Goal: Task Accomplishment & Management: Complete application form

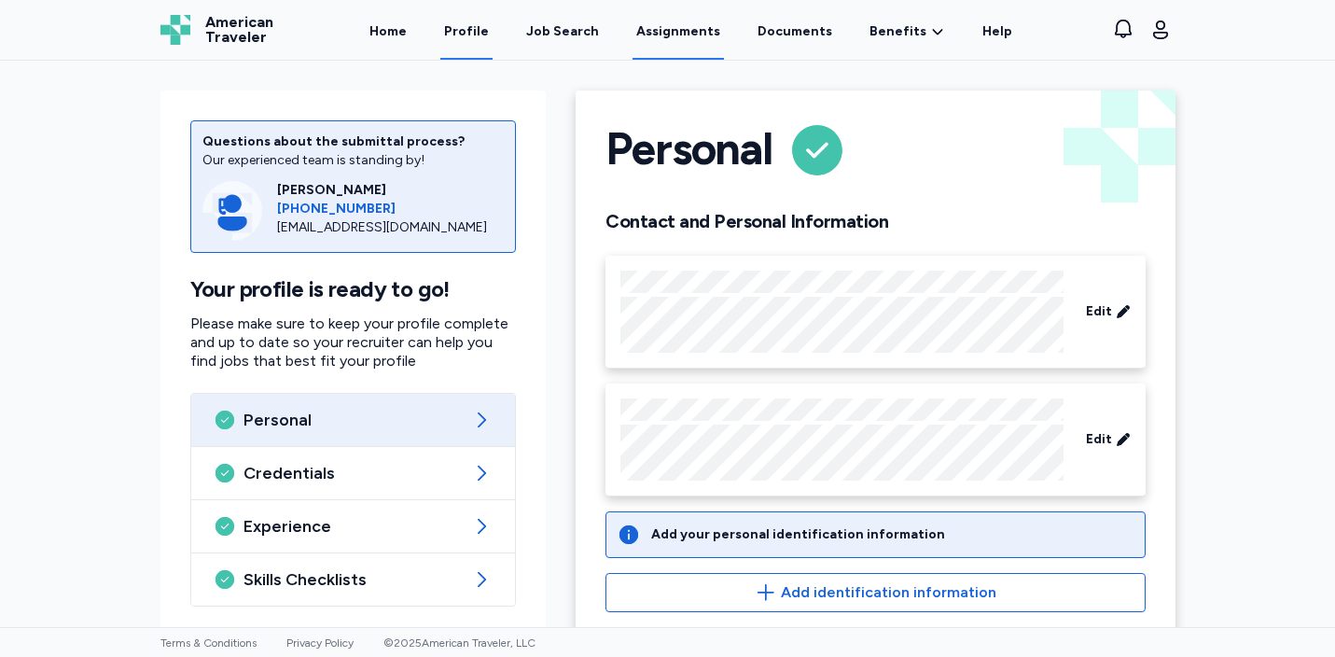
click at [692, 34] on link "Assignments" at bounding box center [677, 31] width 91 height 58
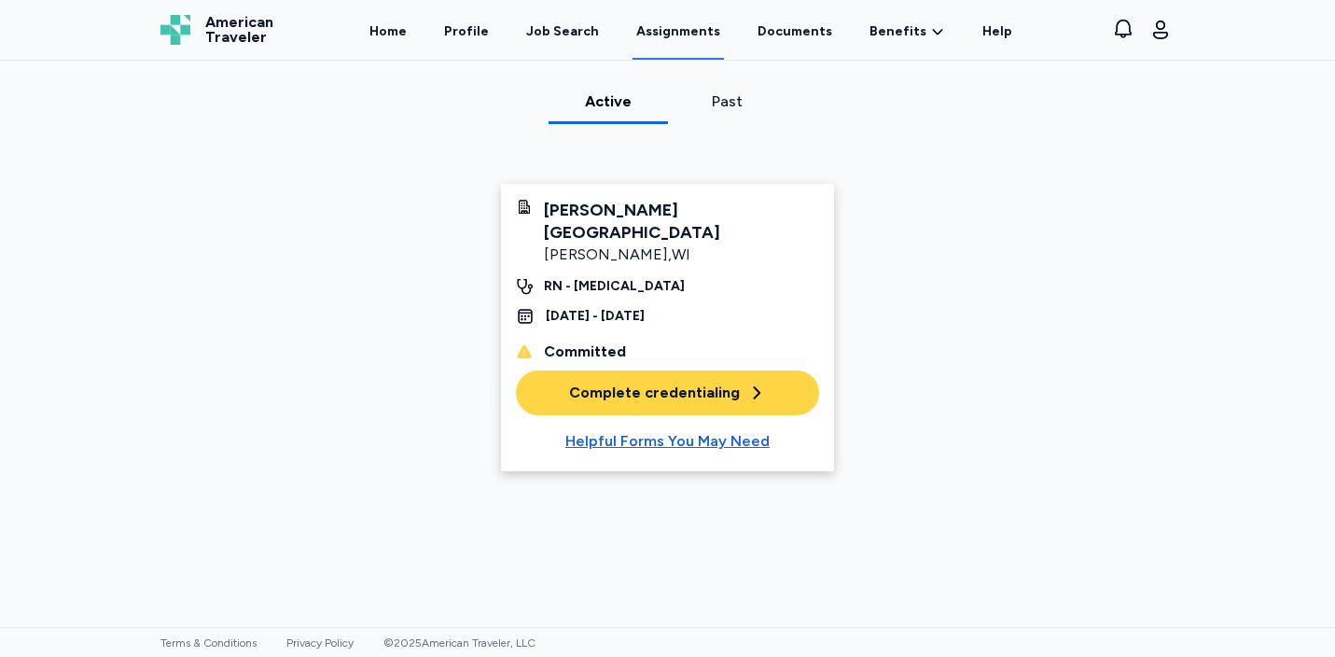
click at [646, 382] on div "Complete credentialing" at bounding box center [667, 393] width 197 height 22
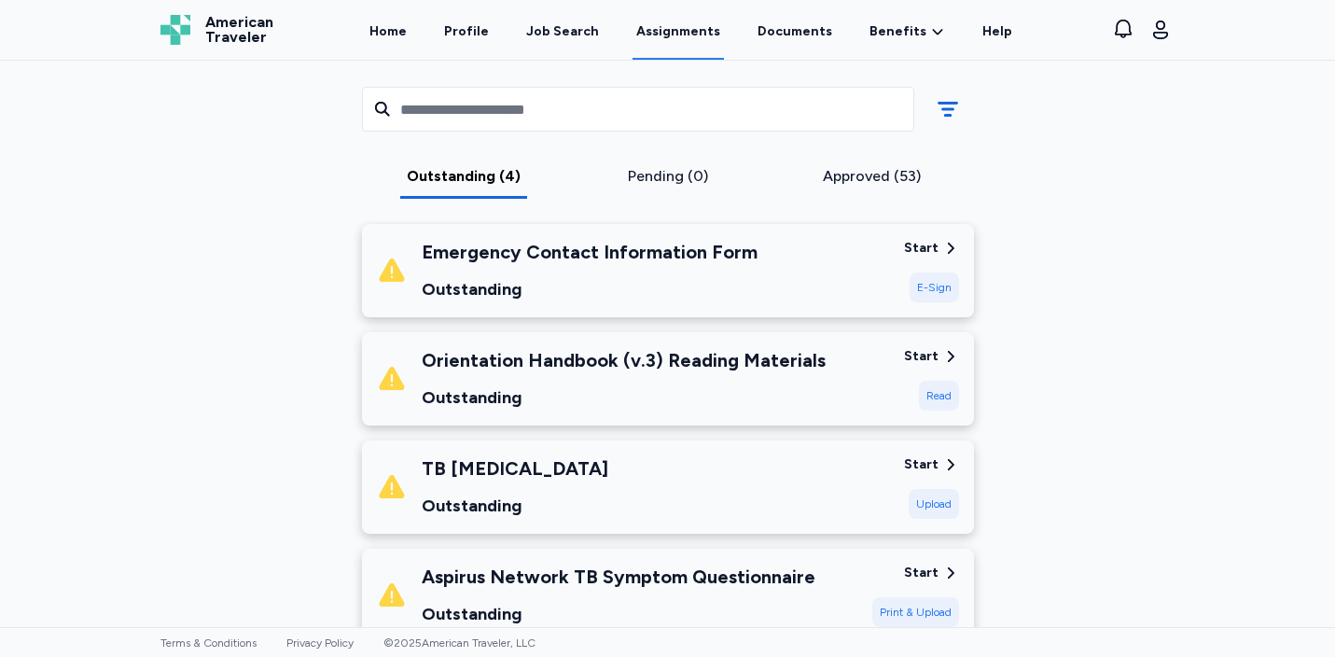
scroll to position [269, 0]
click at [941, 285] on div "E-Sign" at bounding box center [934, 286] width 49 height 30
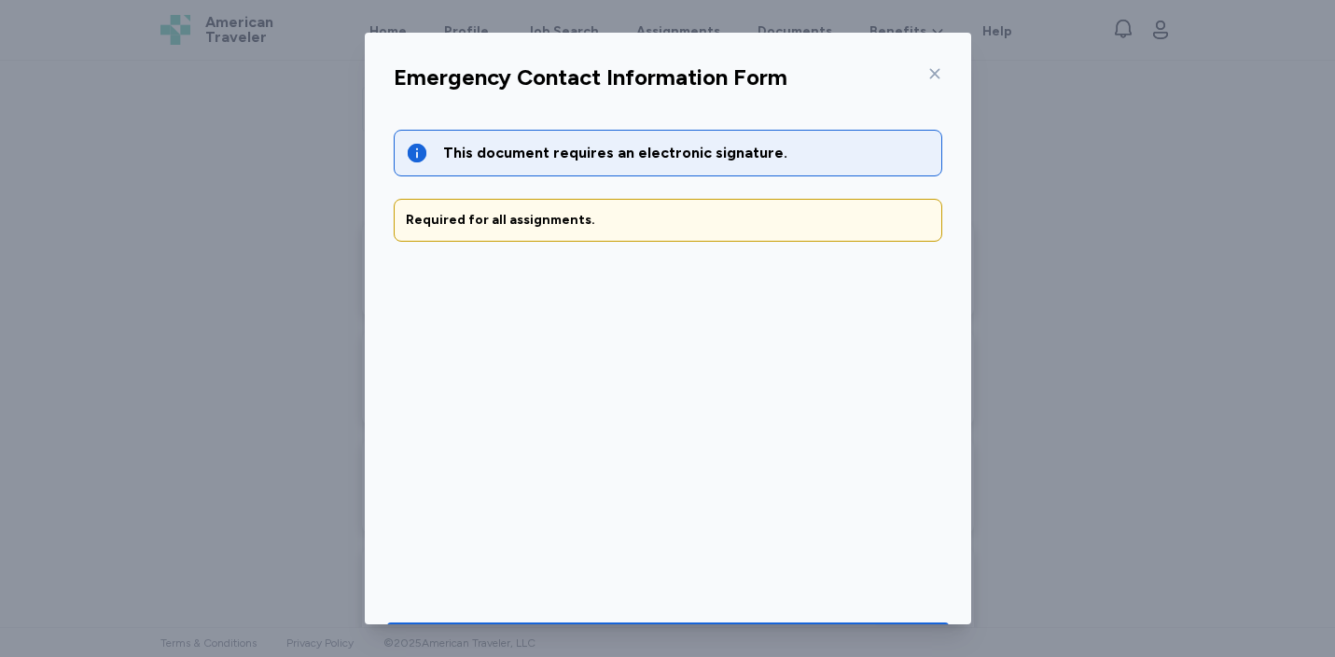
scroll to position [62, 0]
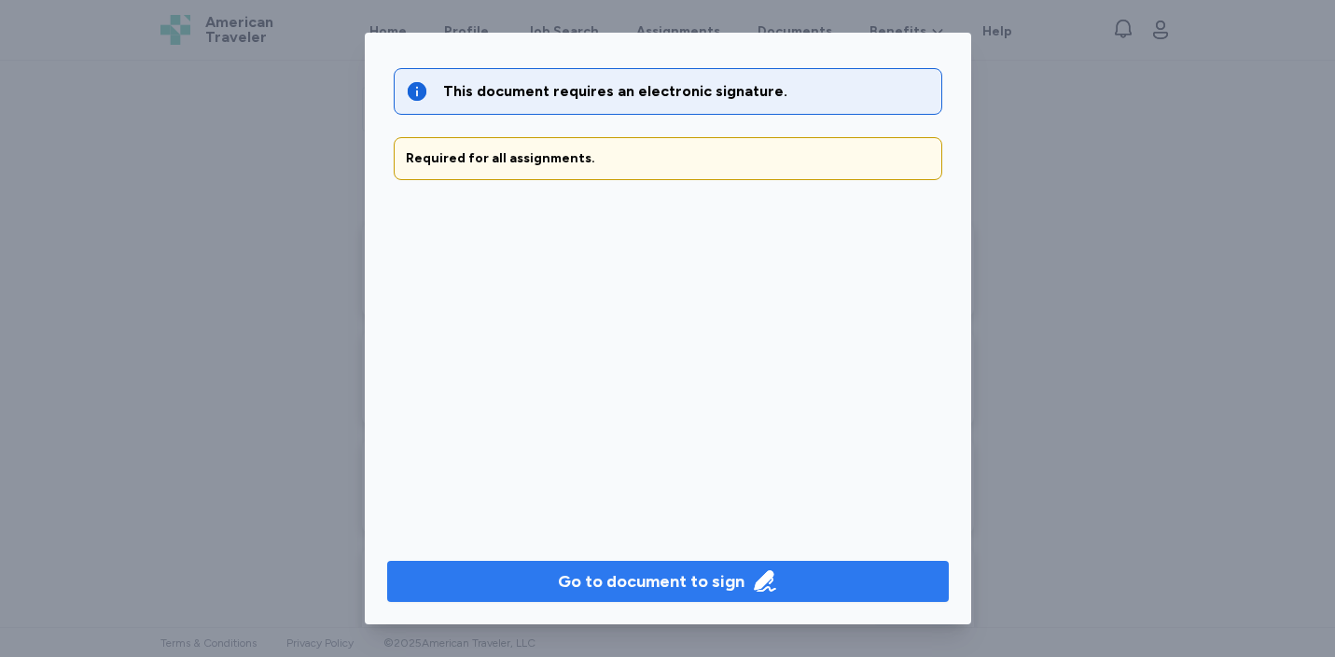
click at [679, 578] on div "Go to document to sign" at bounding box center [651, 581] width 187 height 26
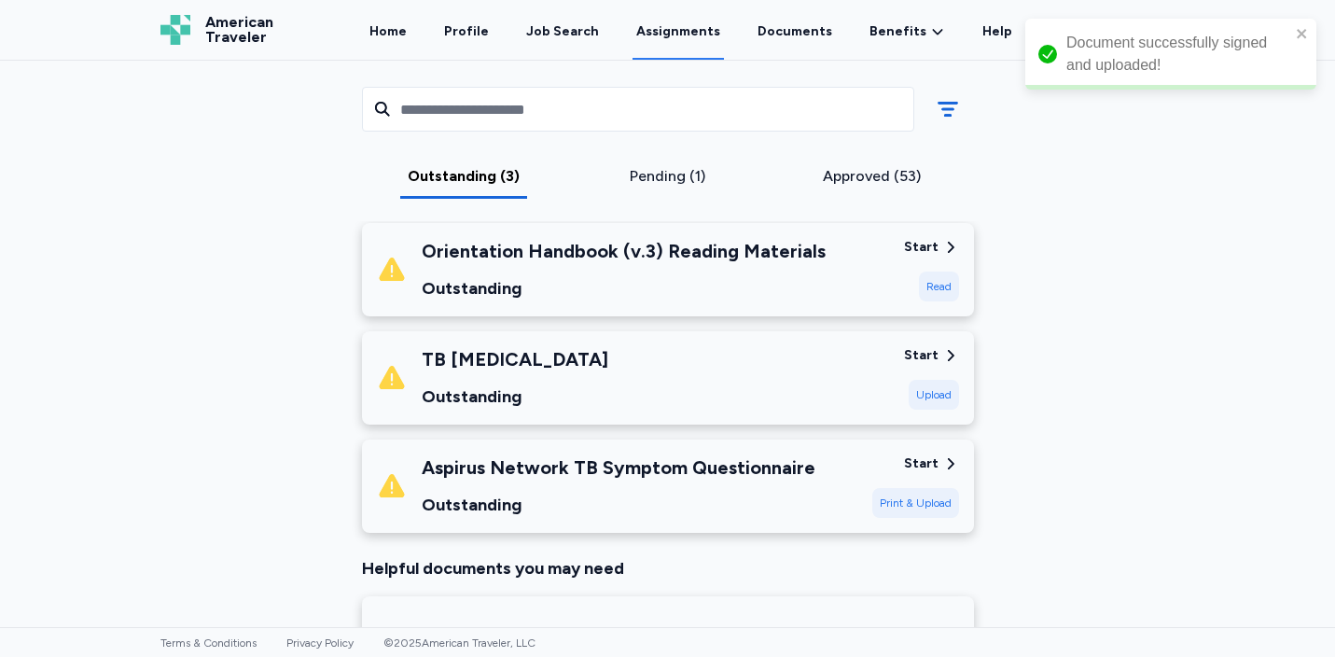
scroll to position [160, 0]
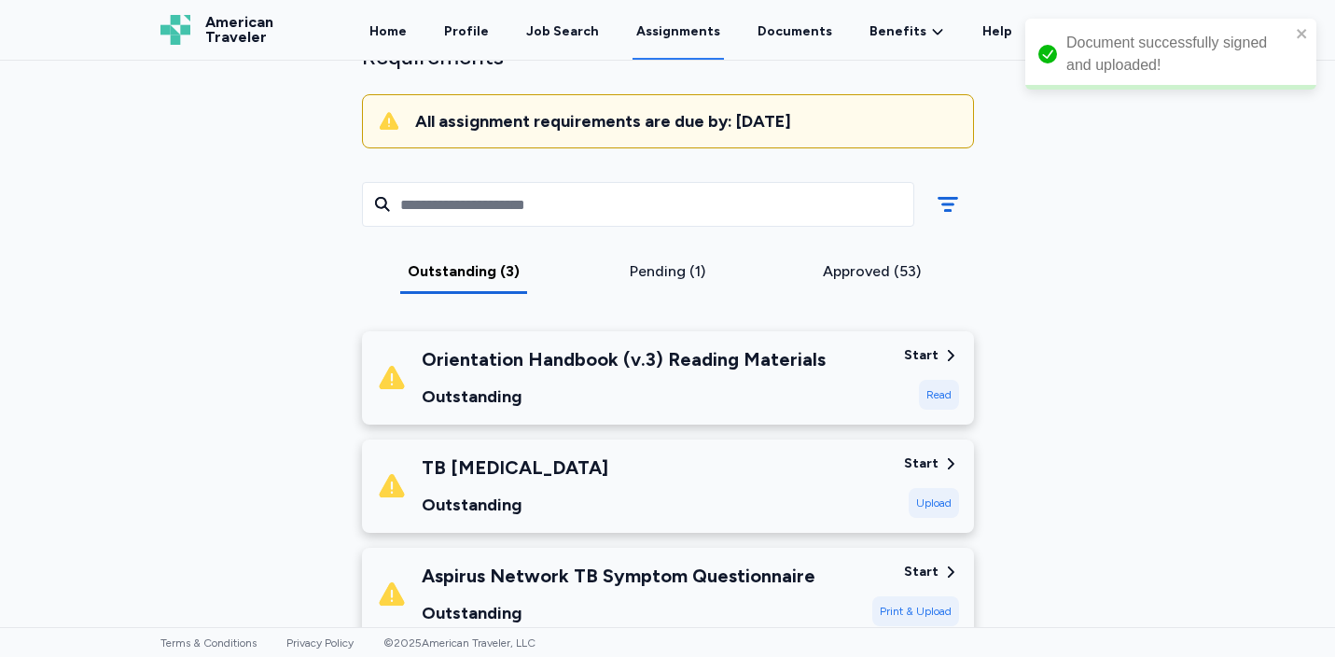
click at [618, 495] on div "TB [MEDICAL_DATA] Outstanding" at bounding box center [633, 485] width 512 height 63
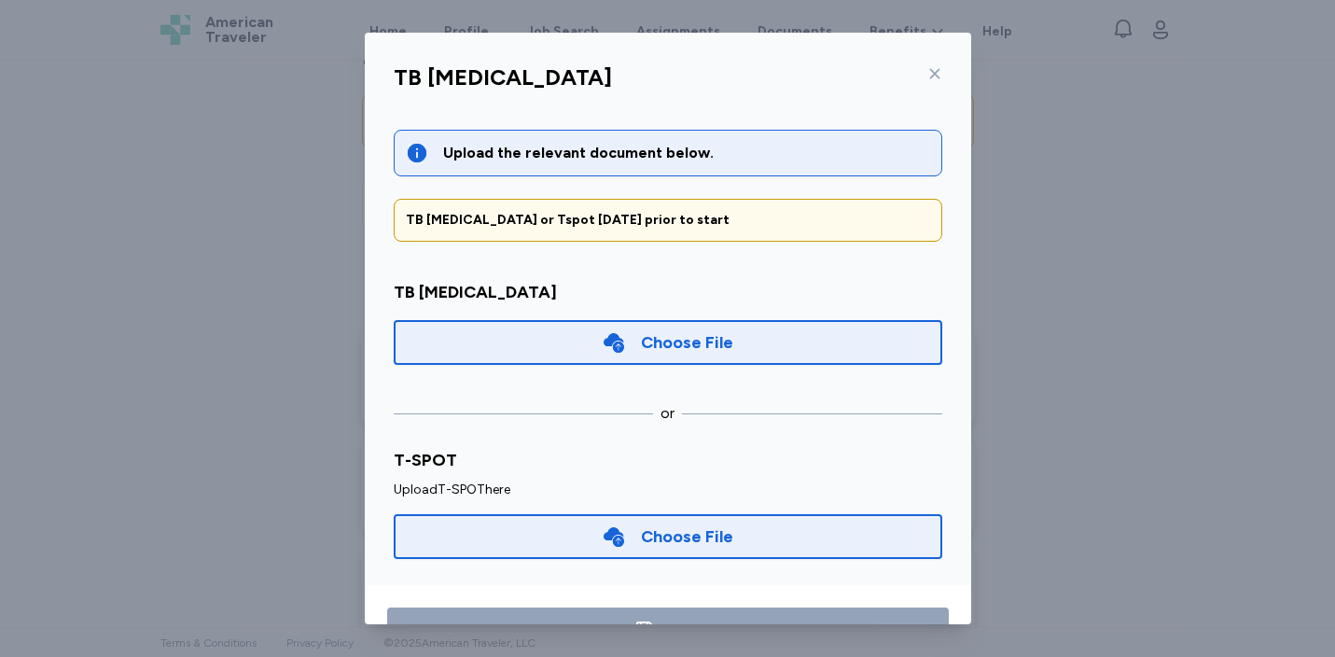
scroll to position [6, 0]
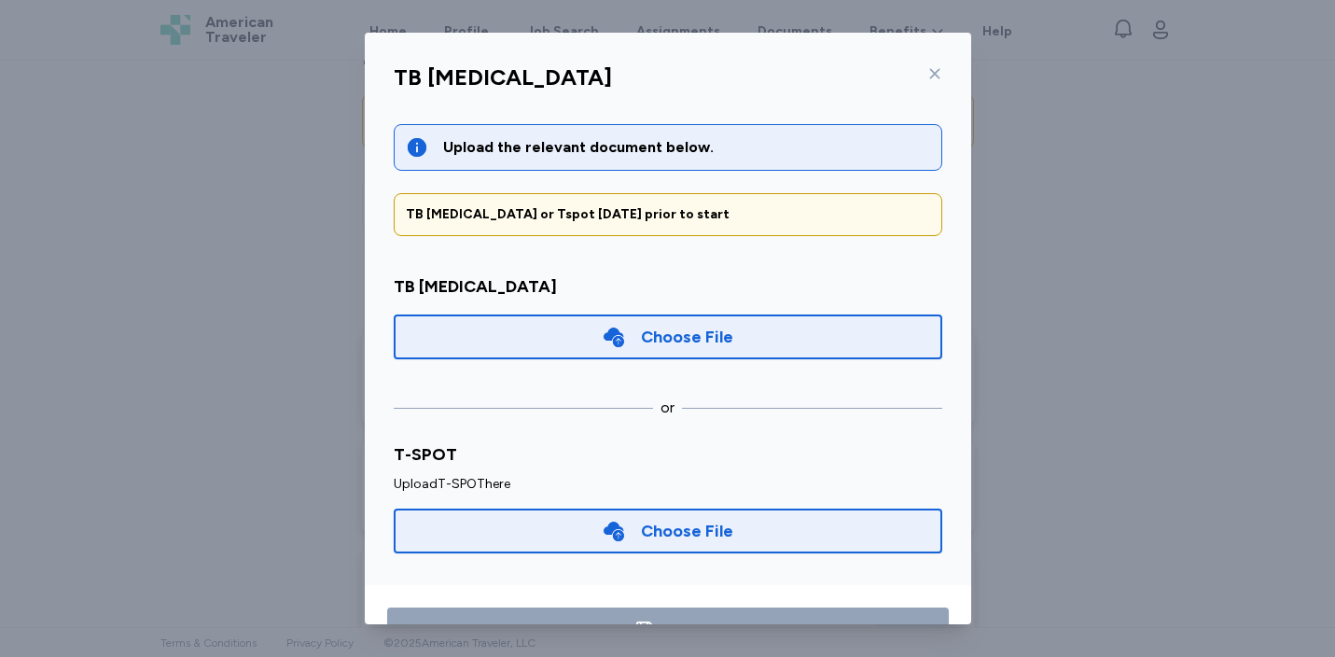
click at [720, 329] on div "Choose File" at bounding box center [687, 337] width 92 height 26
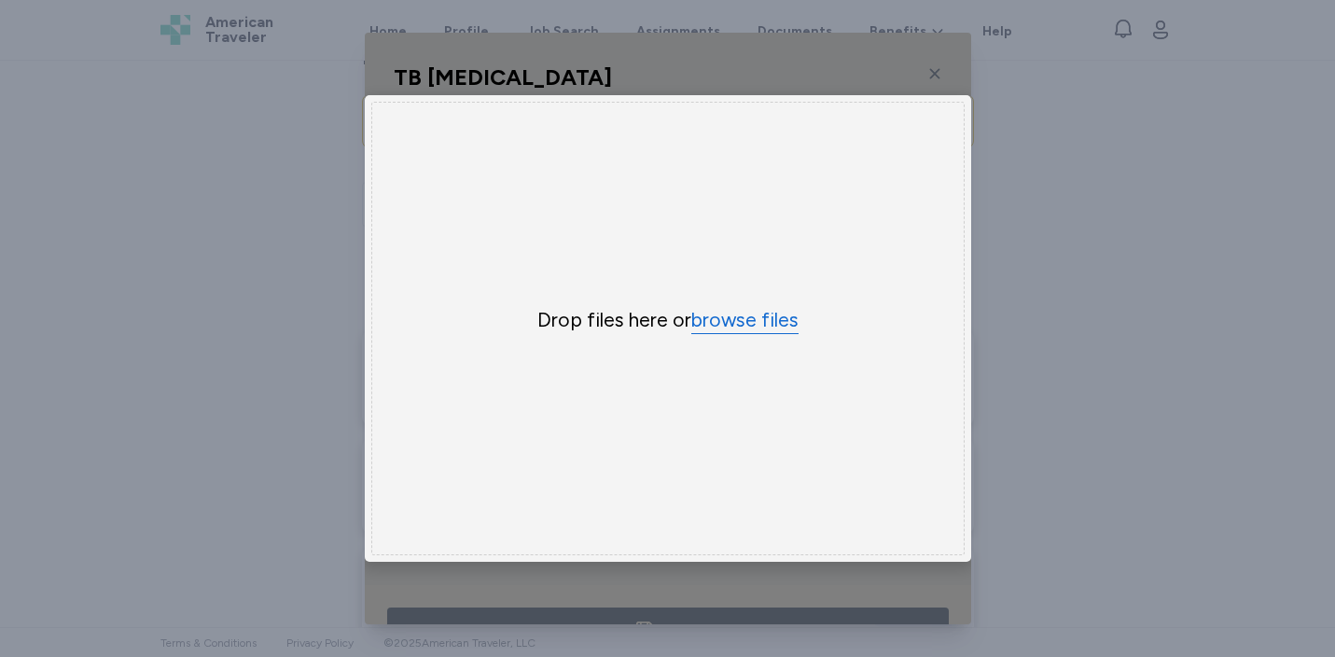
click at [720, 330] on button "browse files" at bounding box center [744, 320] width 107 height 27
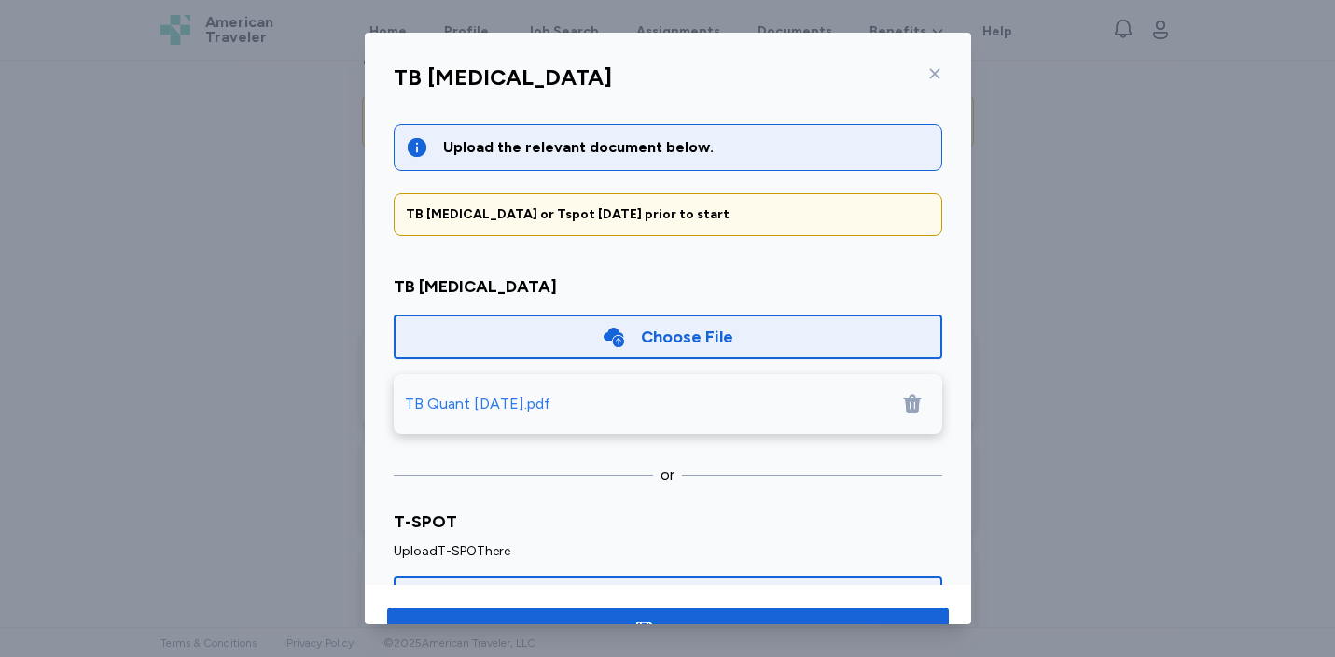
scroll to position [73, 0]
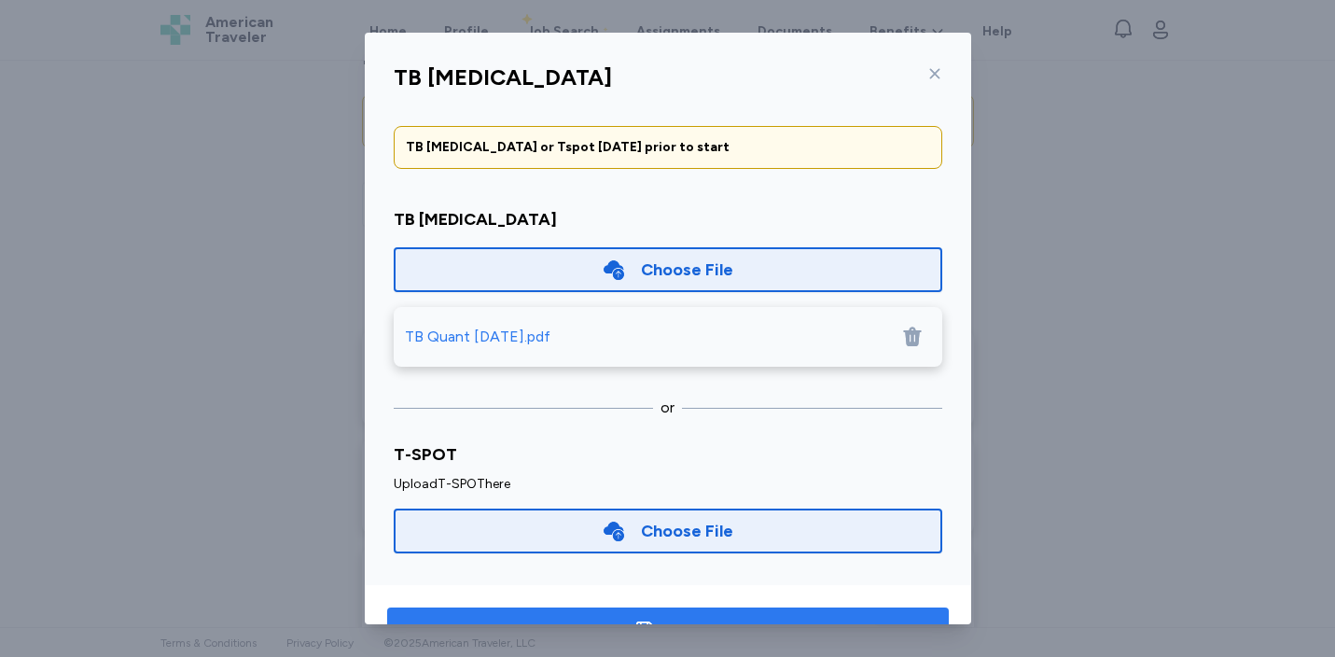
click at [714, 615] on button "Save" at bounding box center [668, 629] width 562 height 45
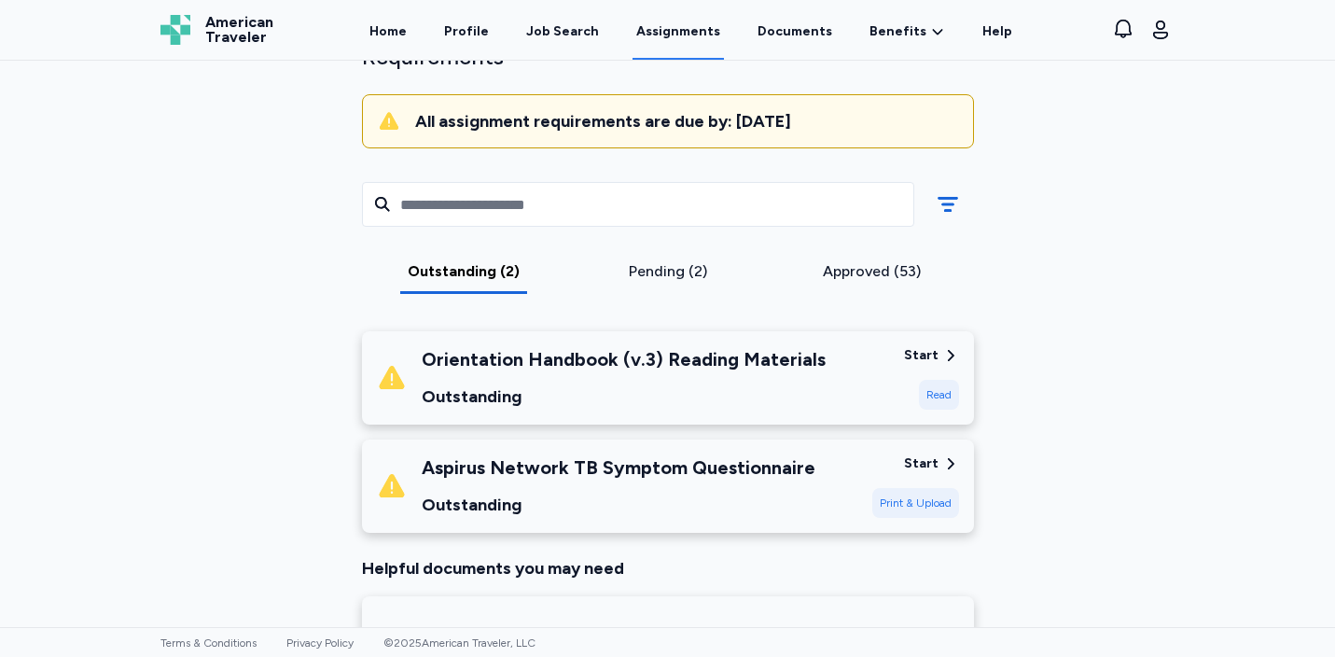
click at [937, 394] on div "Read" at bounding box center [939, 395] width 40 height 30
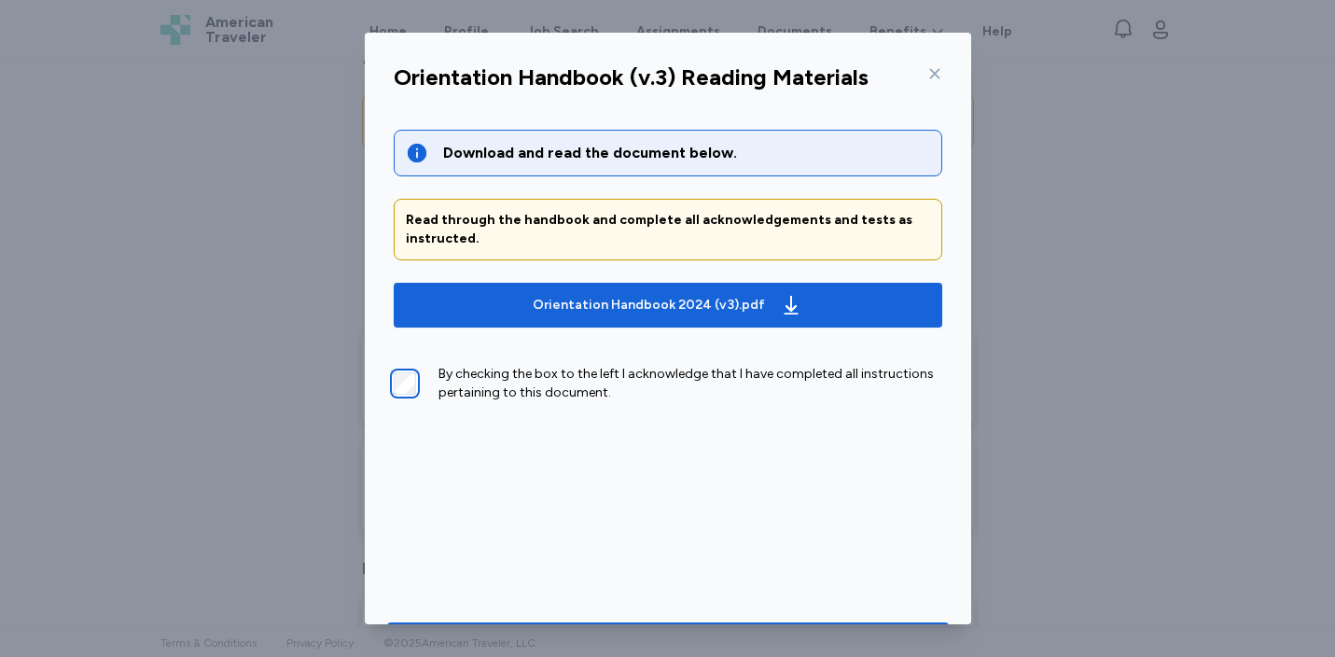
scroll to position [62, 0]
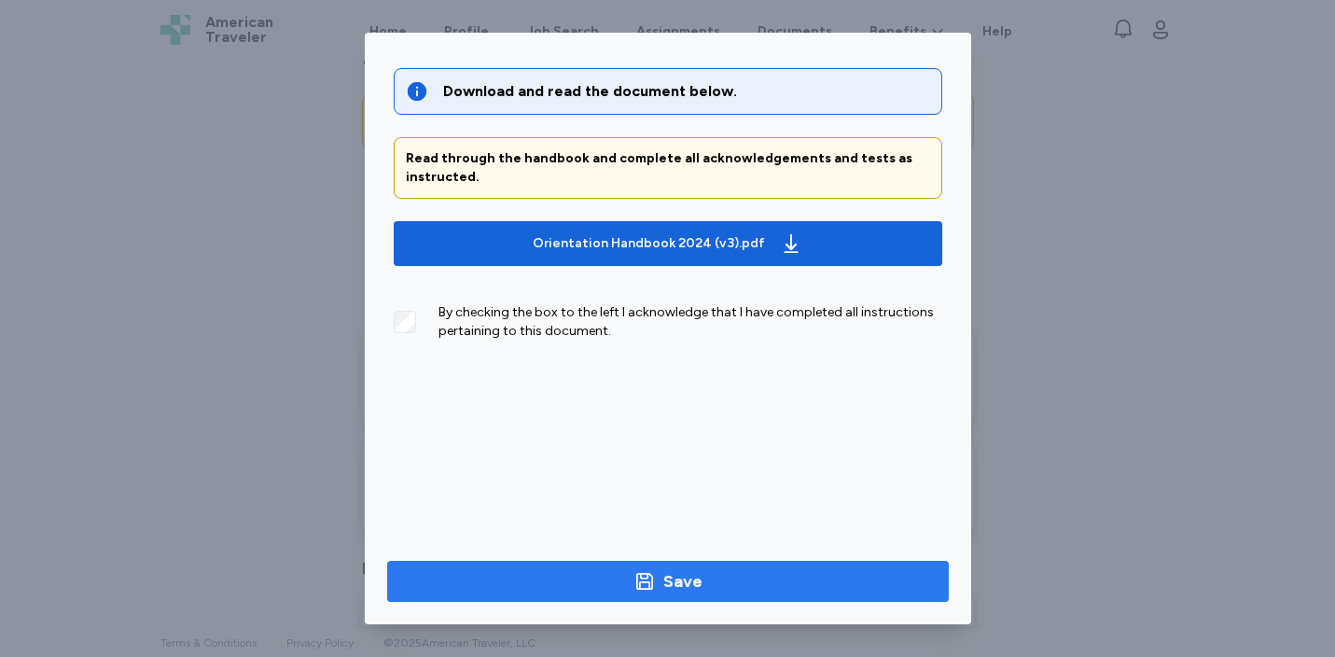
click at [710, 587] on span "Save" at bounding box center [668, 581] width 532 height 26
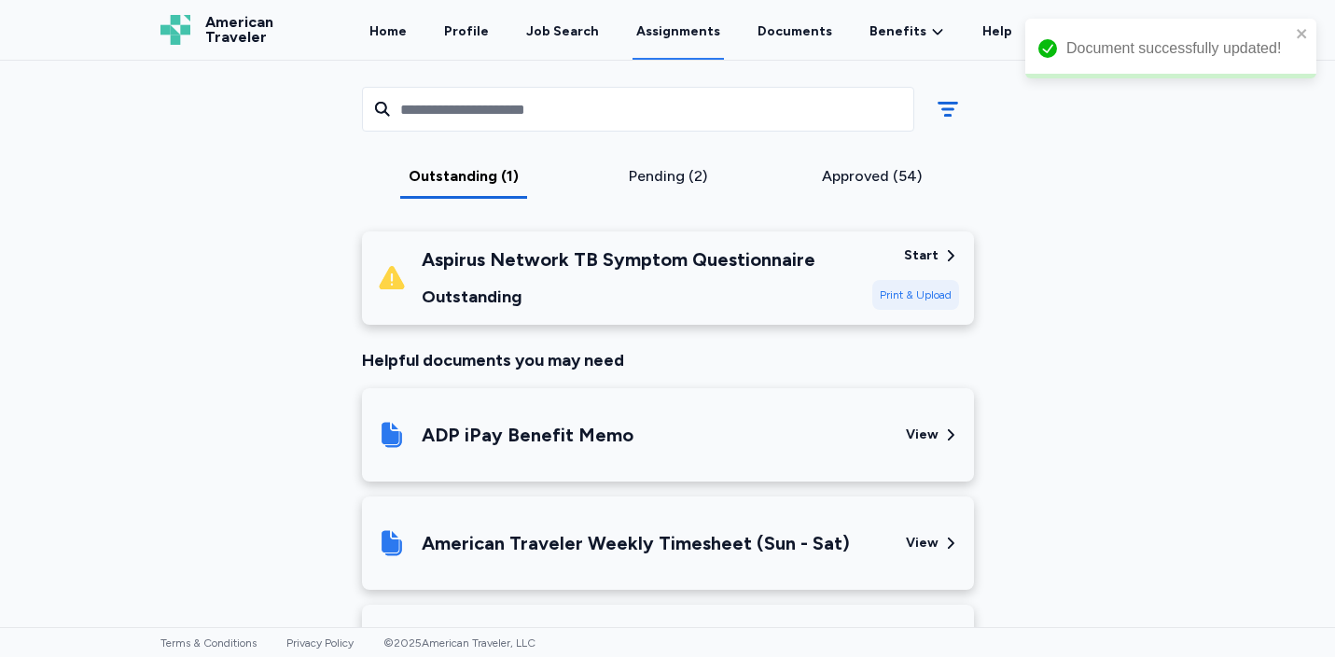
scroll to position [262, 0]
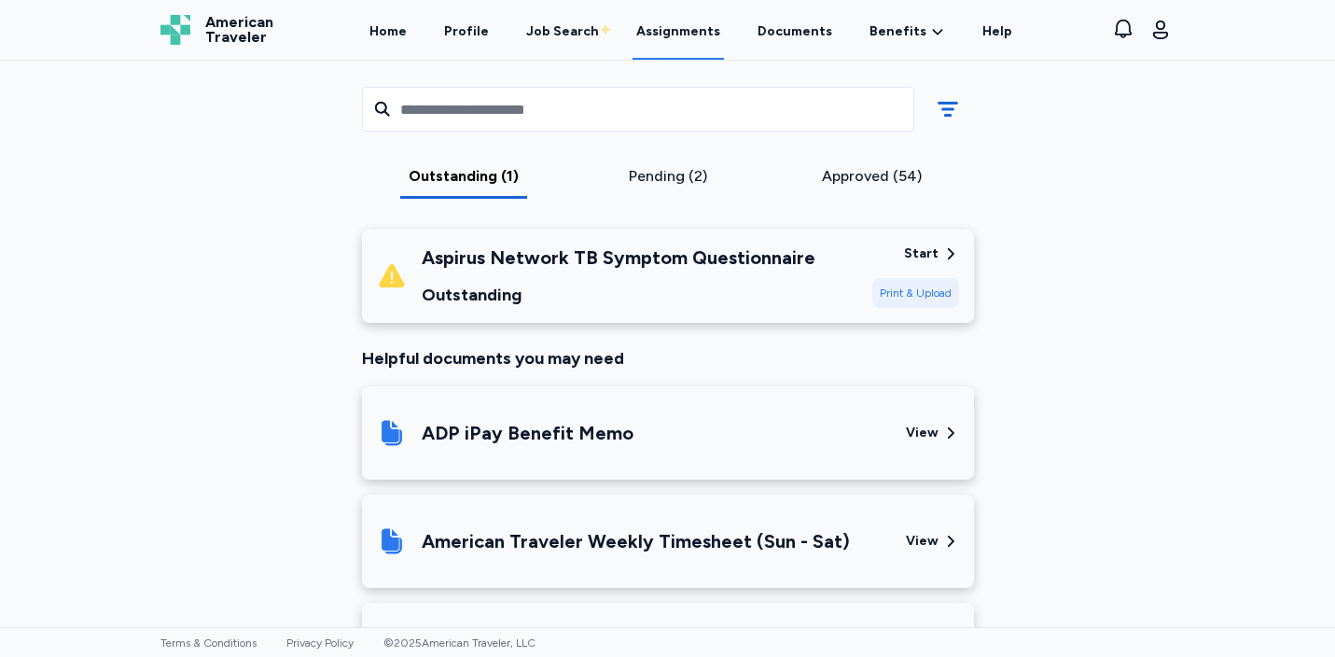
click at [848, 174] on div "Approved (54)" at bounding box center [871, 176] width 189 height 22
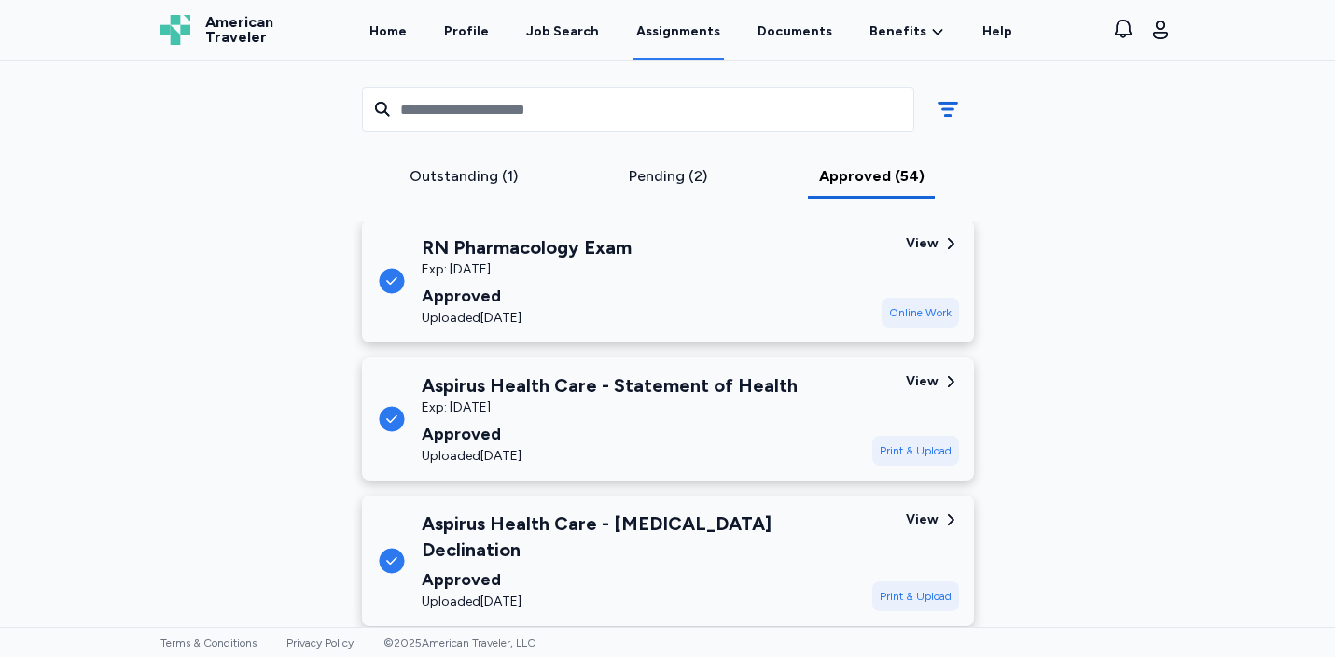
scroll to position [0, 0]
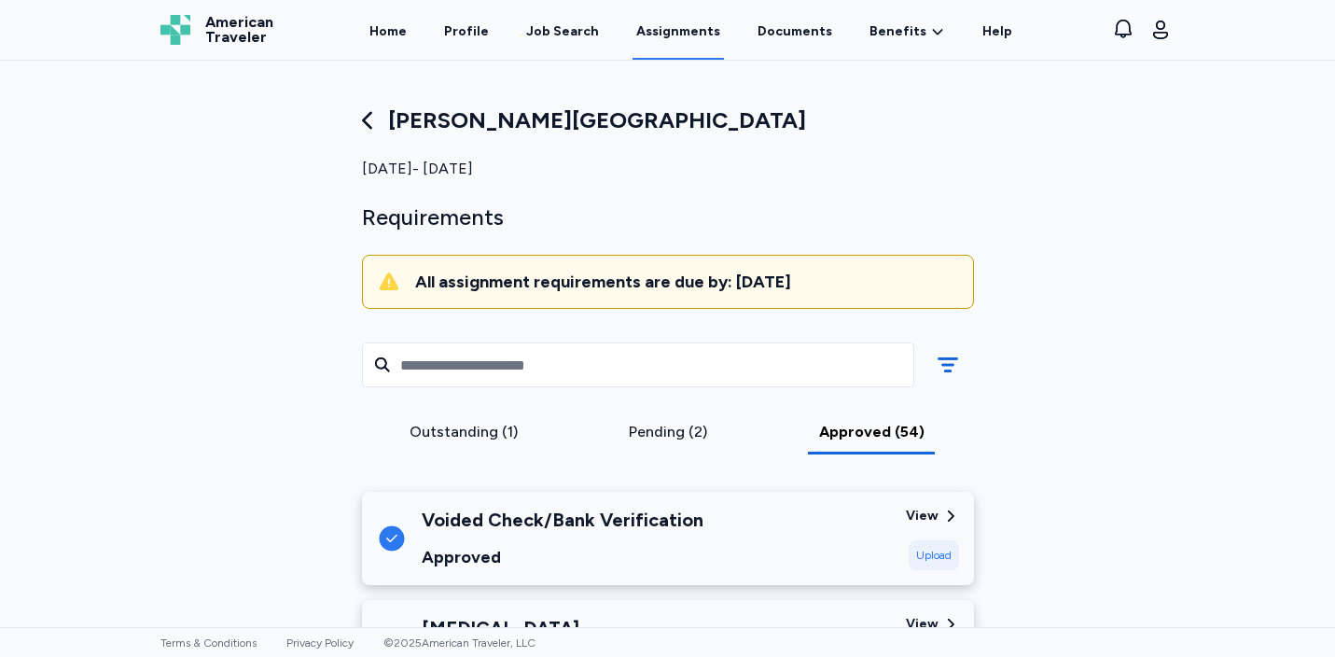
click at [445, 435] on div "Outstanding (1)" at bounding box center [463, 432] width 189 height 22
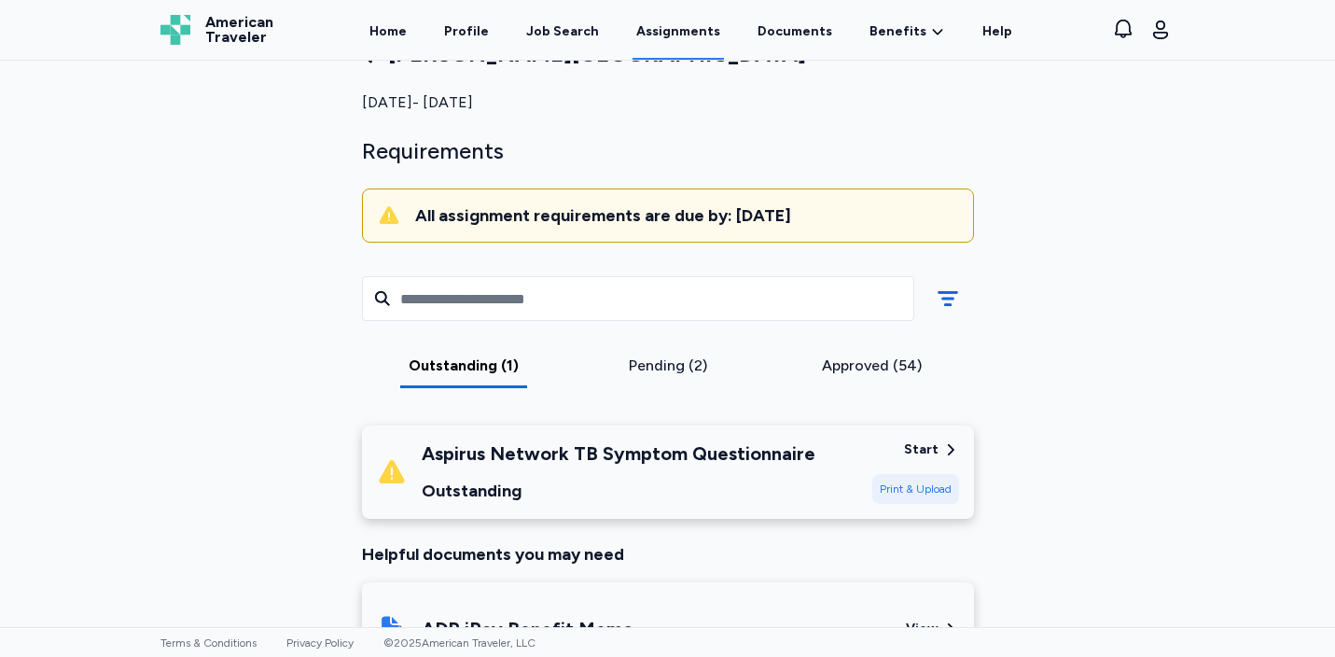
scroll to position [71, 0]
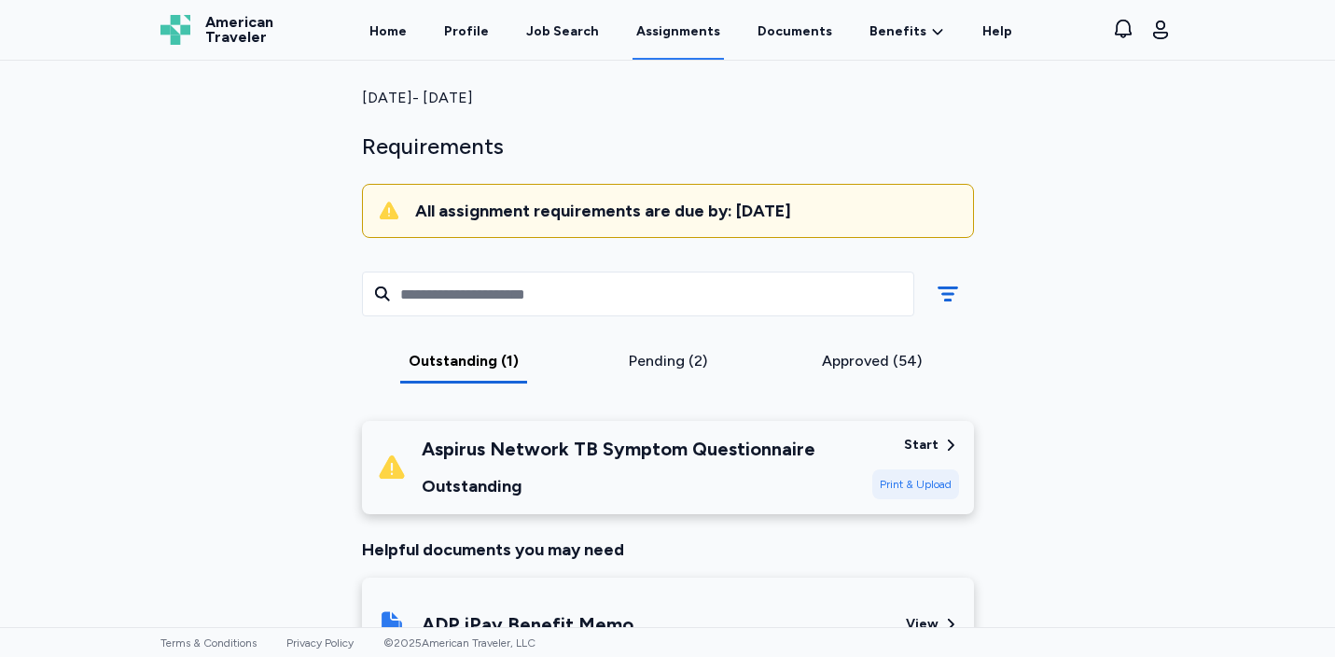
click at [928, 486] on div "Print & Upload" at bounding box center [915, 484] width 87 height 30
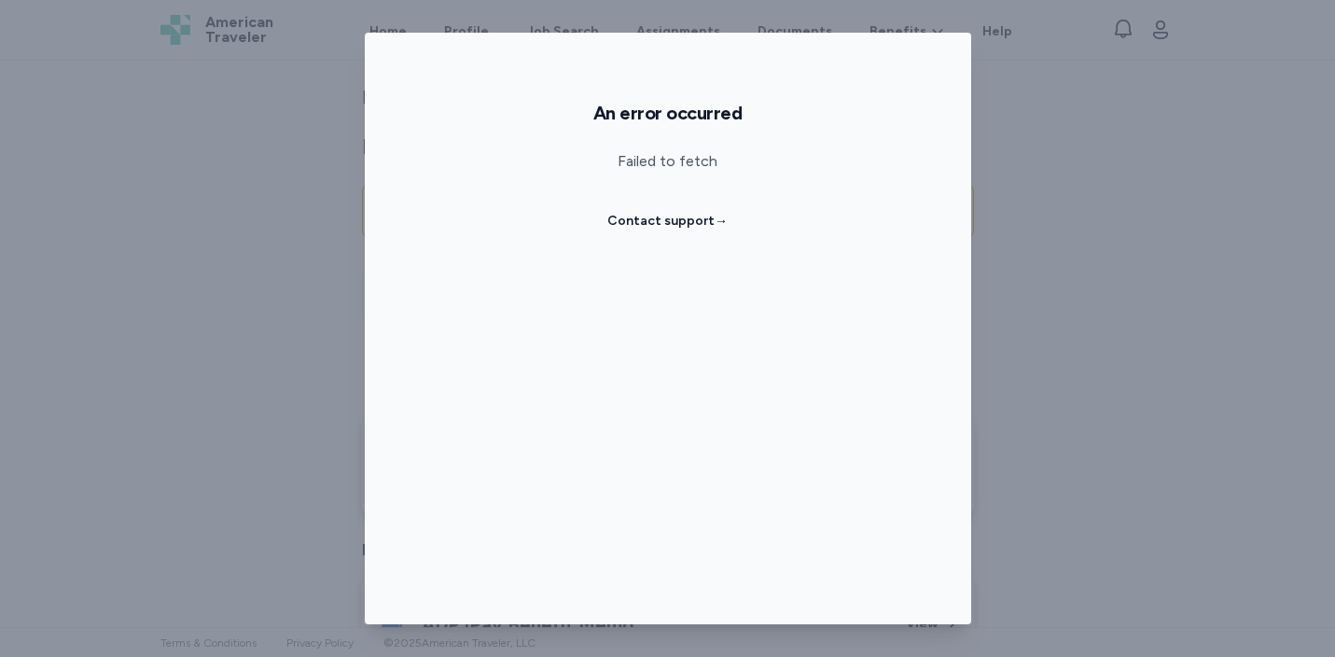
click at [994, 144] on div "An error occurred Failed to fetch Contact support →" at bounding box center [667, 328] width 1335 height 657
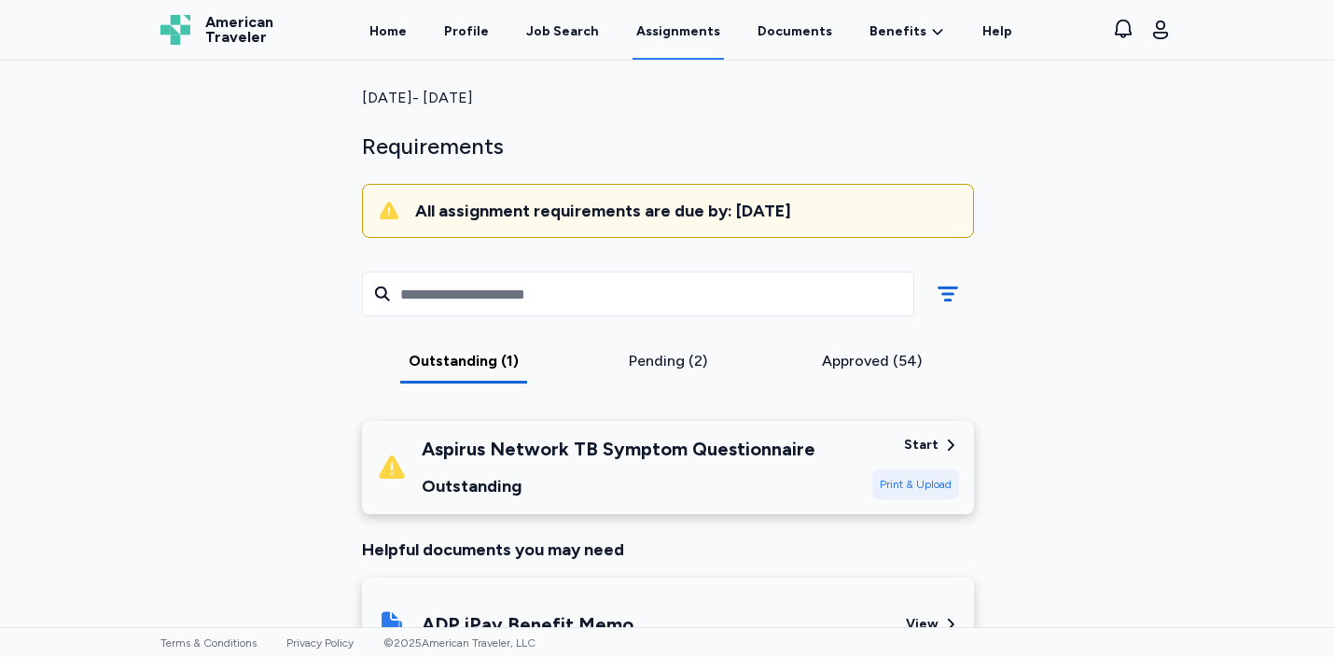
click at [434, 470] on div "Aspirus Network TB Symptom Questionnaire Outstanding" at bounding box center [619, 467] width 394 height 63
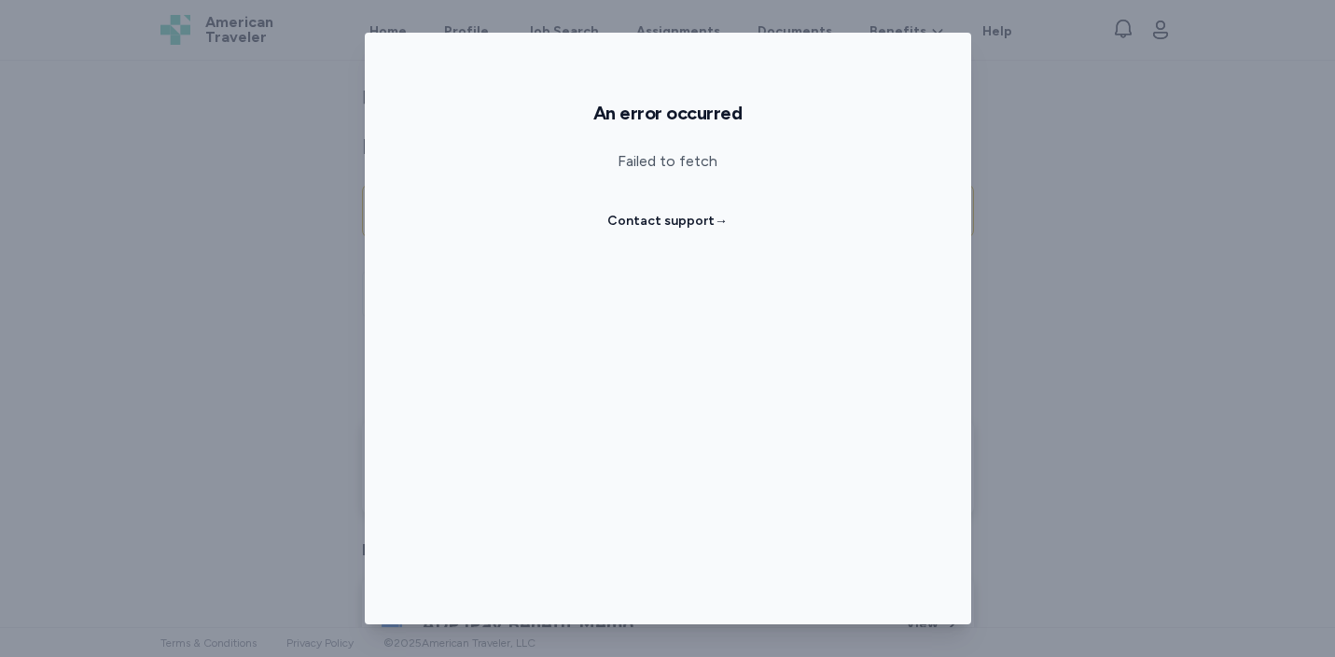
click at [293, 276] on div "An error occurred Failed to fetch Contact support →" at bounding box center [667, 328] width 1335 height 657
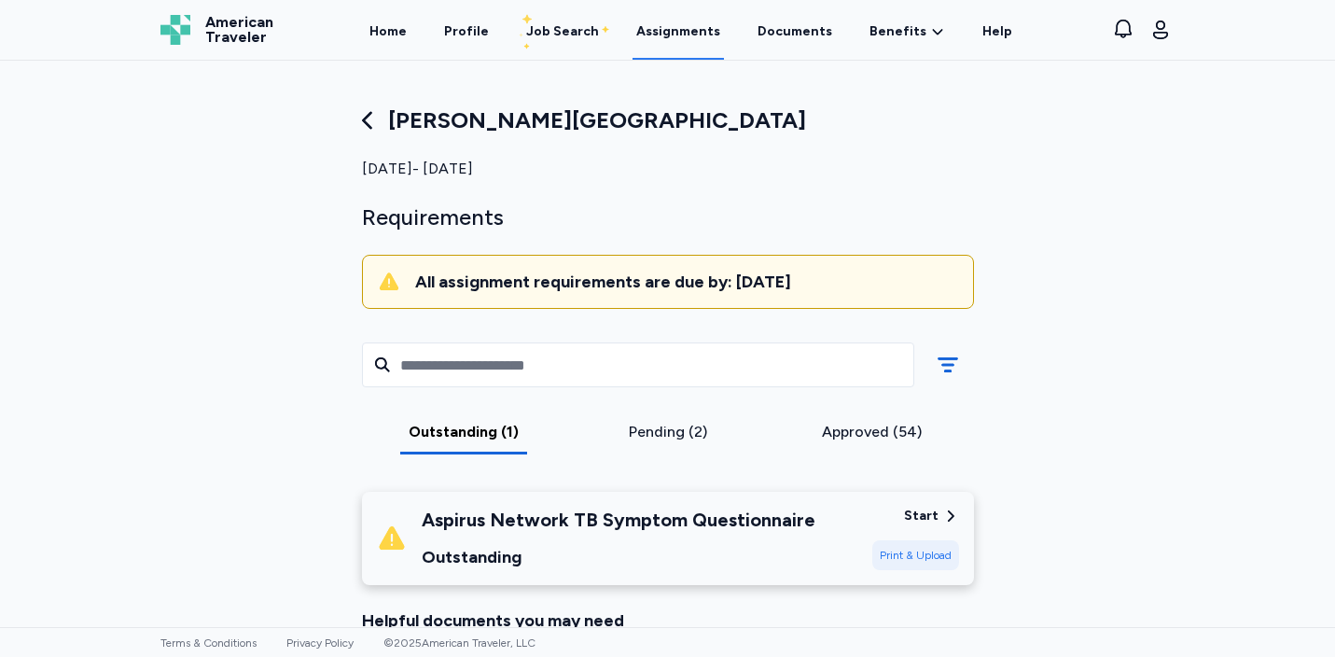
click at [936, 524] on div "Start Print & Upload" at bounding box center [915, 538] width 87 height 63
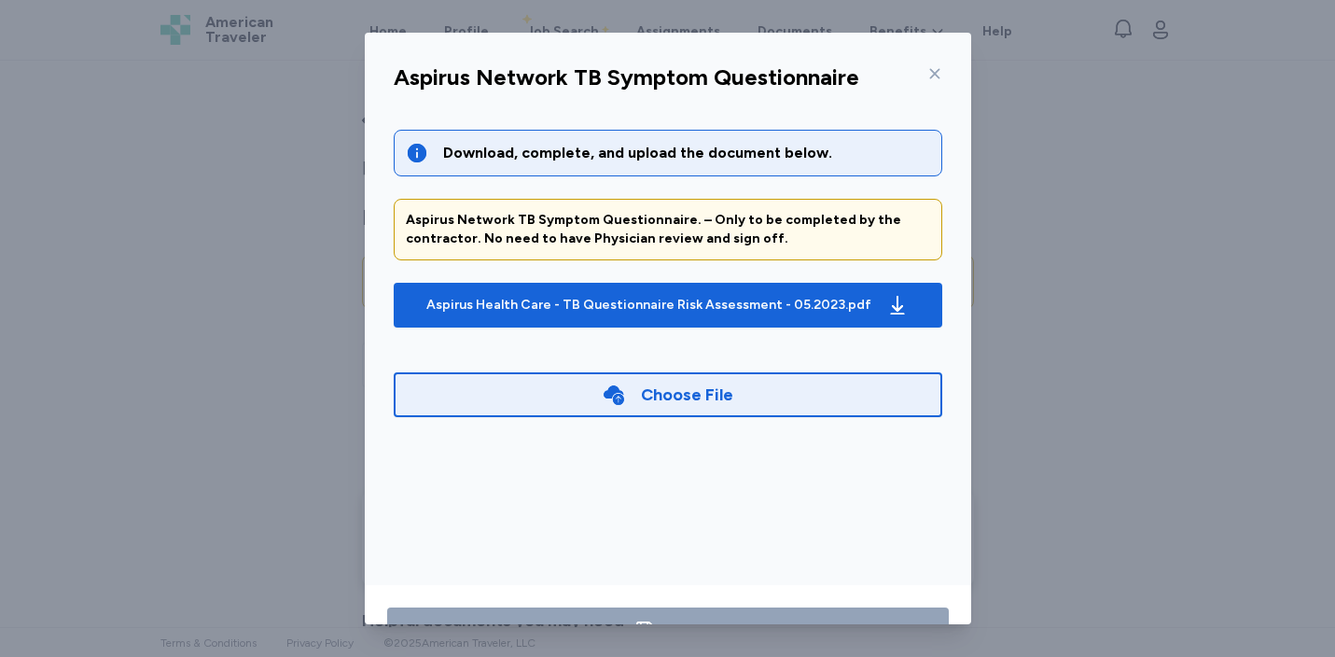
click at [705, 397] on div "Choose File" at bounding box center [687, 395] width 92 height 26
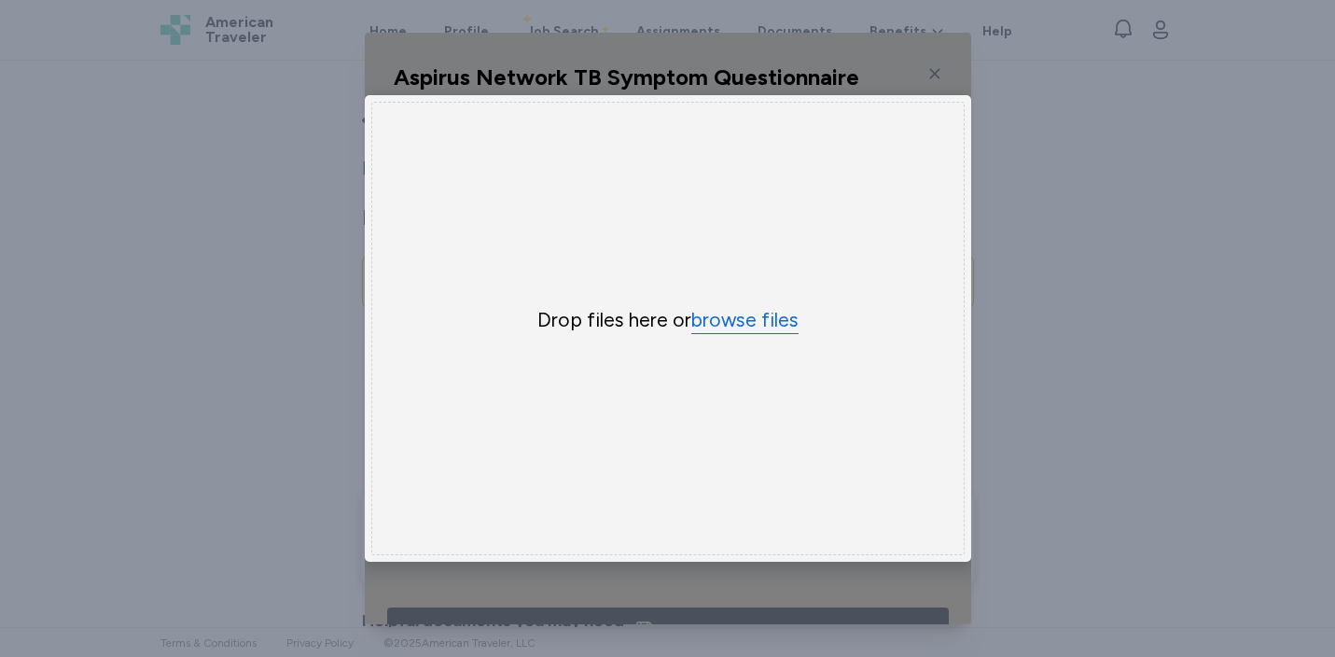
click at [740, 325] on button "browse files" at bounding box center [744, 320] width 107 height 27
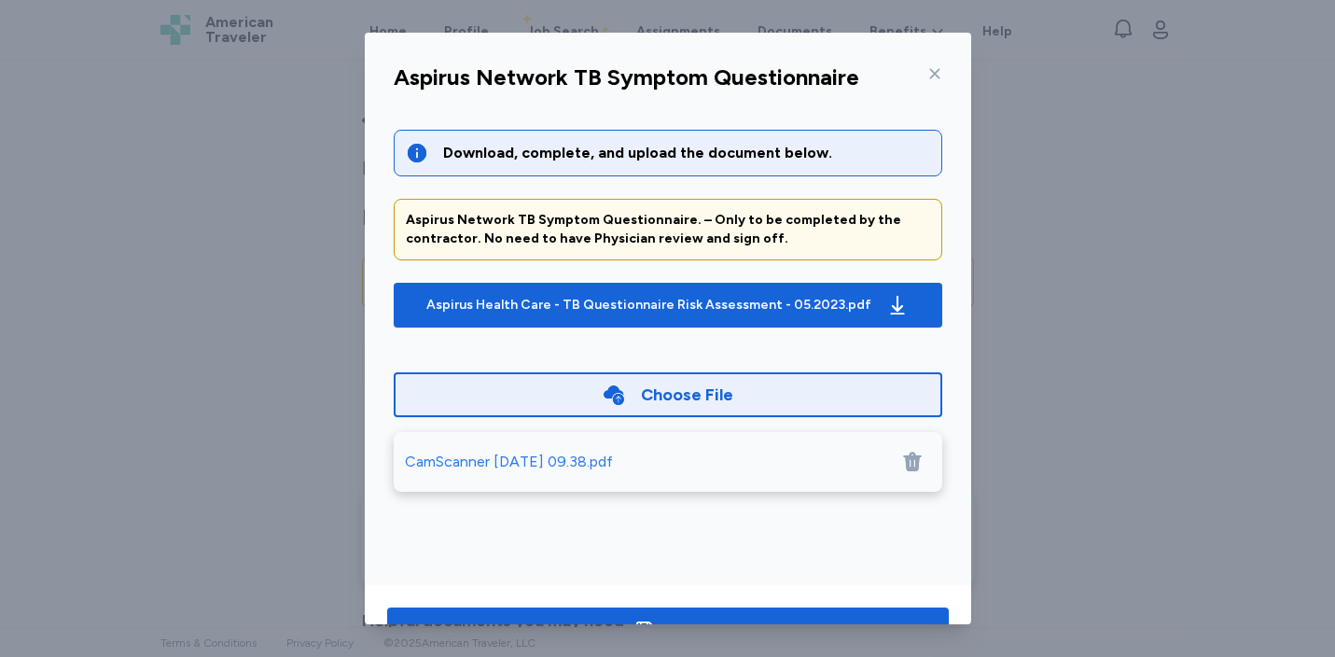
scroll to position [62, 0]
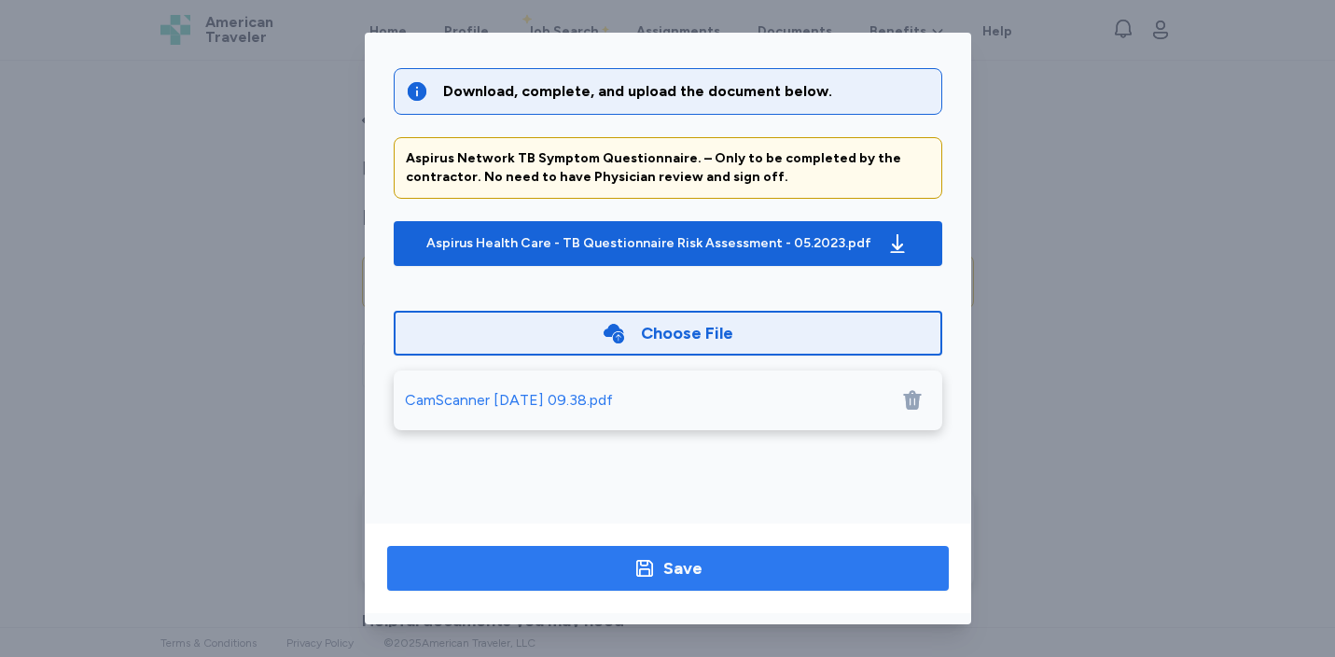
click at [690, 578] on div "Save" at bounding box center [682, 568] width 39 height 26
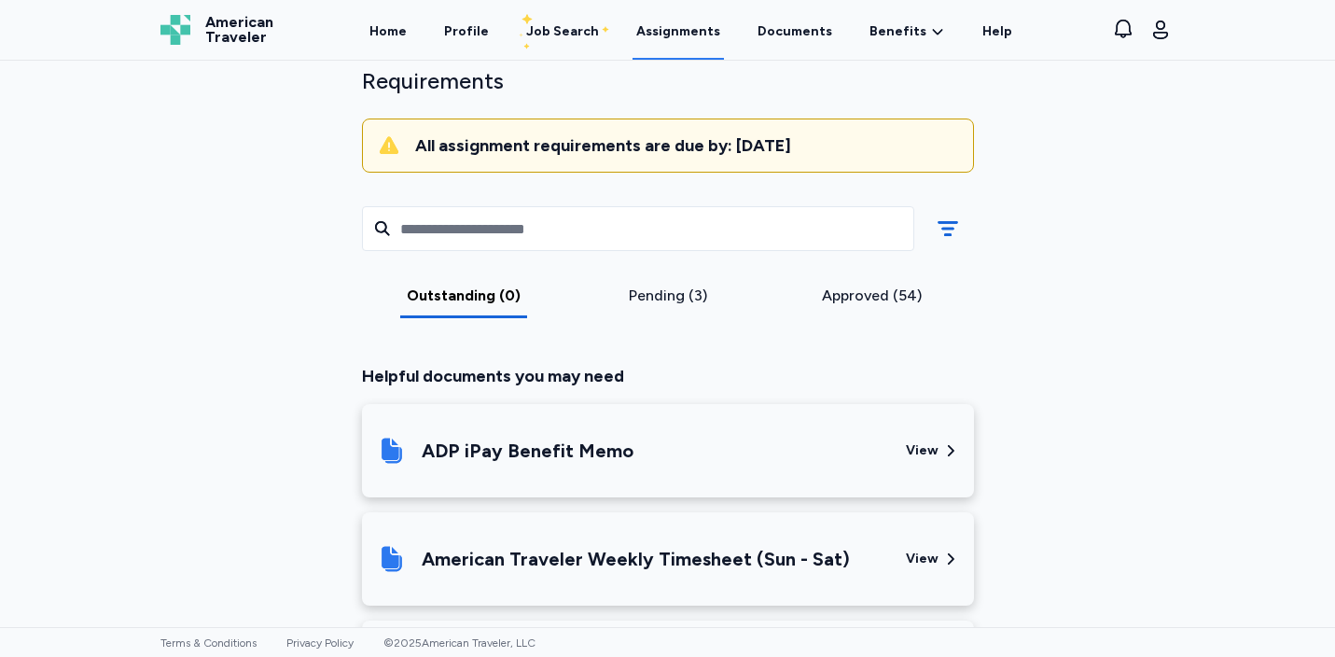
scroll to position [0, 0]
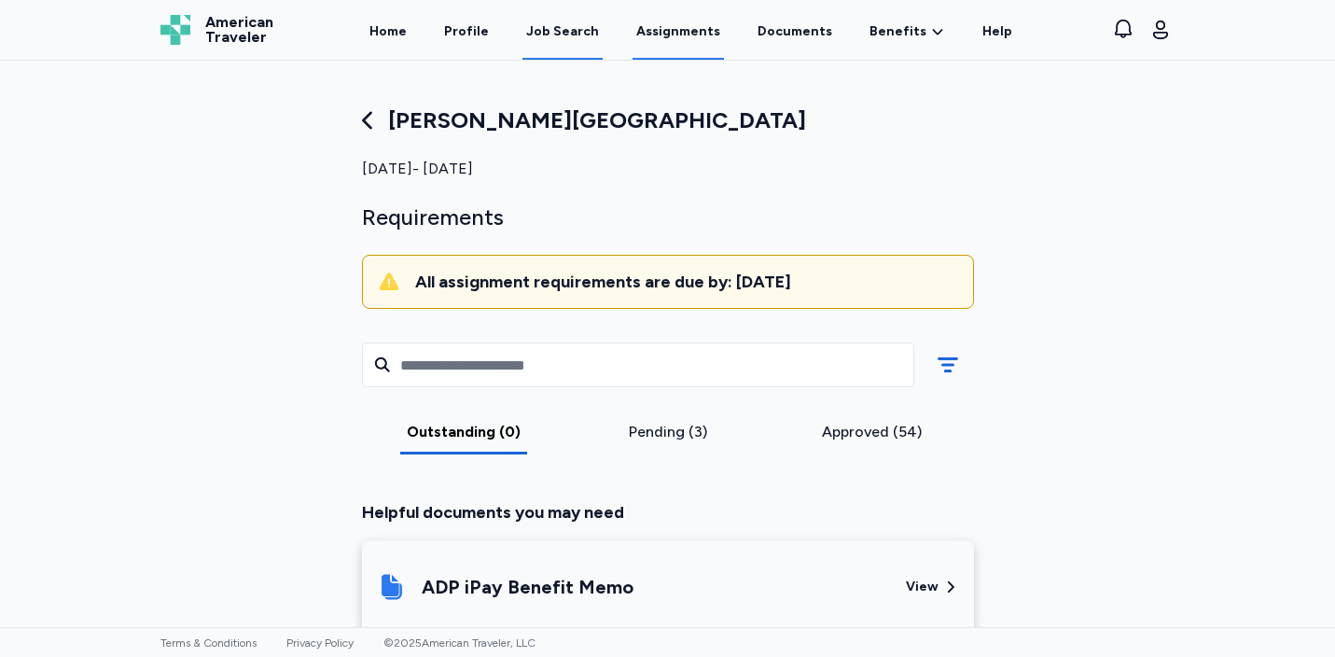
click at [584, 35] on div "Job Search" at bounding box center [562, 31] width 73 height 19
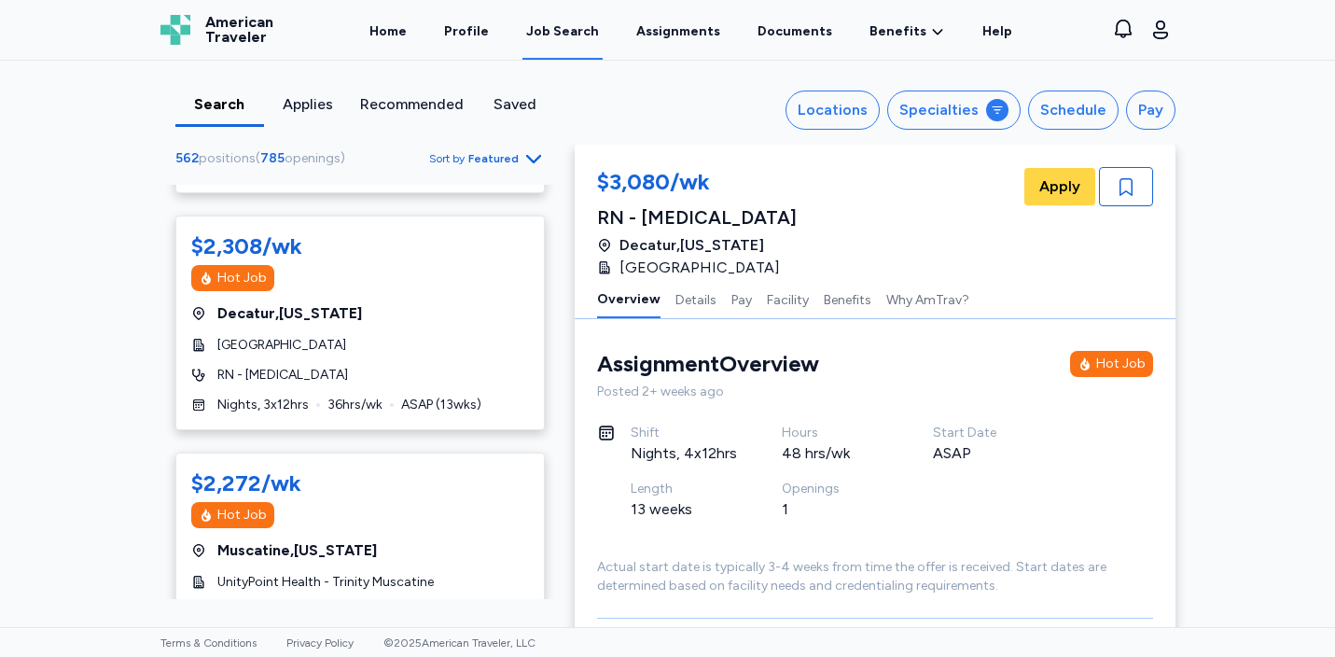
scroll to position [2616, 0]
